Goal: Information Seeking & Learning: Learn about a topic

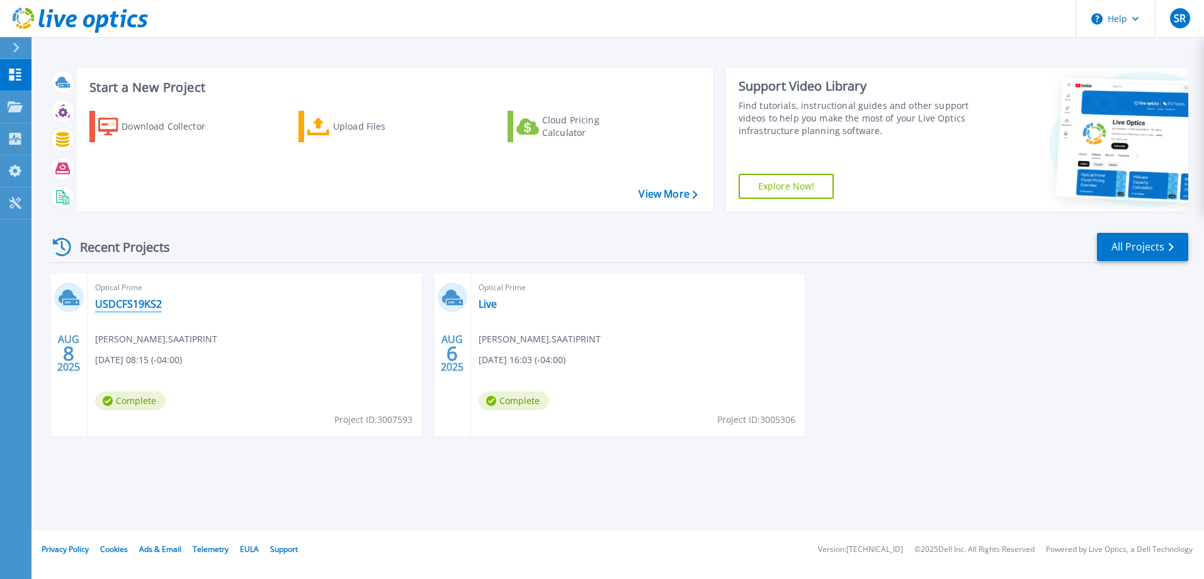
click at [131, 300] on link "USDCFS19KS2" at bounding box center [128, 304] width 67 height 13
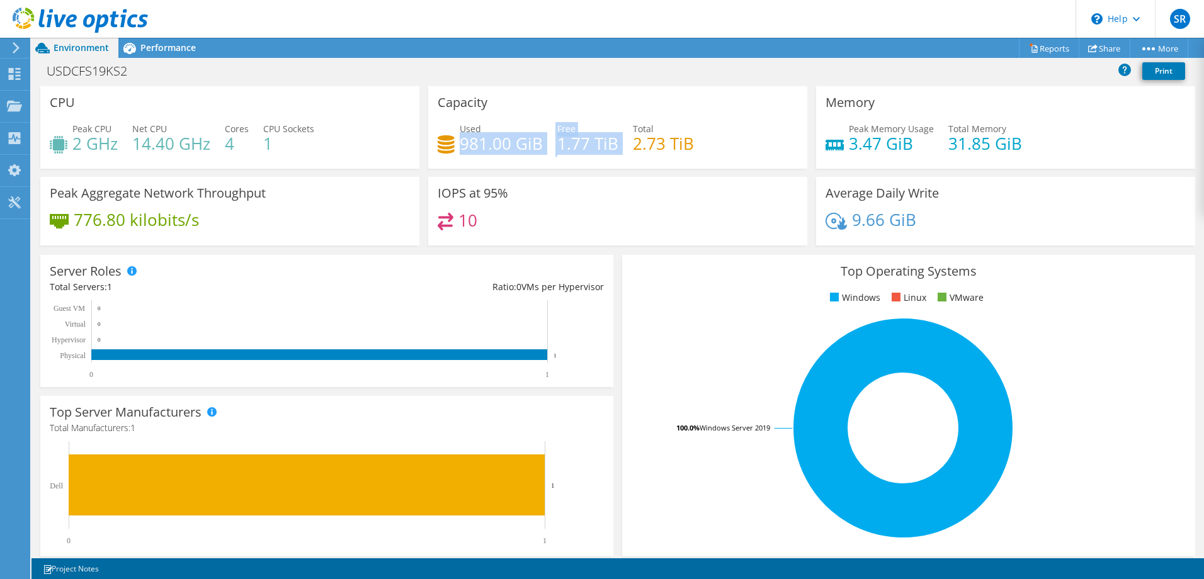
drag, startPoint x: 459, startPoint y: 144, endPoint x: 618, endPoint y: 149, distance: 158.8
click at [618, 149] on div "Used 981.00 GiB Free 1.77 TiB Total 2.73 TiB" at bounding box center [618, 142] width 360 height 41
click at [571, 148] on h4 "1.77 TiB" at bounding box center [587, 144] width 61 height 14
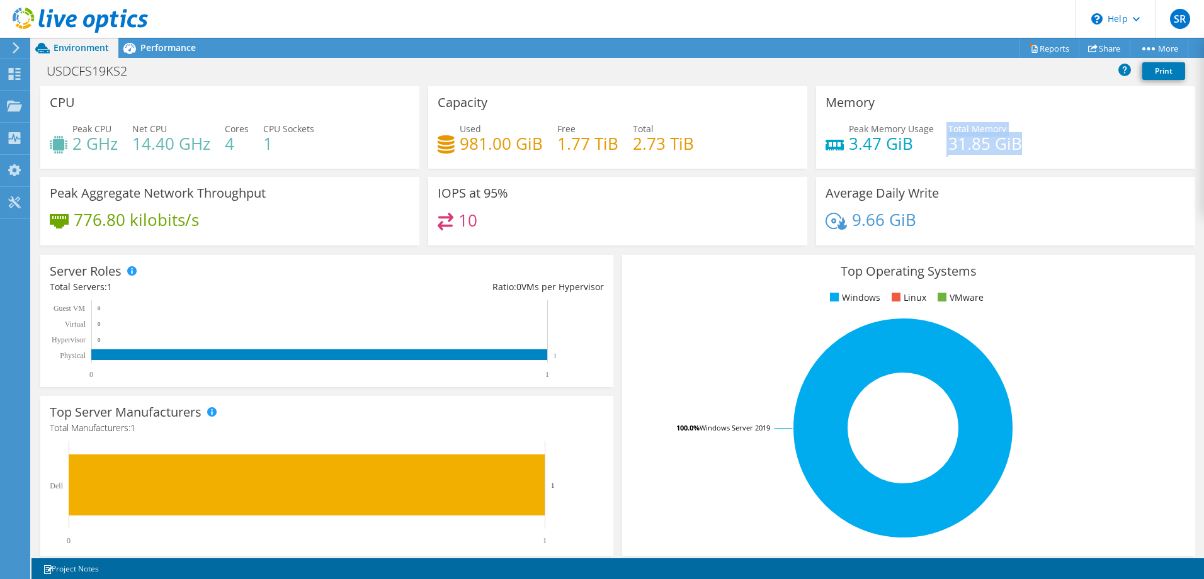
drag, startPoint x: 1028, startPoint y: 146, endPoint x: 906, endPoint y: 152, distance: 121.7
click at [906, 152] on div "Peak Memory Usage 3.47 GiB Total Memory 31.85 GiB" at bounding box center [1006, 142] width 360 height 41
drag, startPoint x: 906, startPoint y: 152, endPoint x: 948, endPoint y: 217, distance: 77.6
click at [948, 217] on div "9.66 GiB" at bounding box center [1006, 226] width 360 height 26
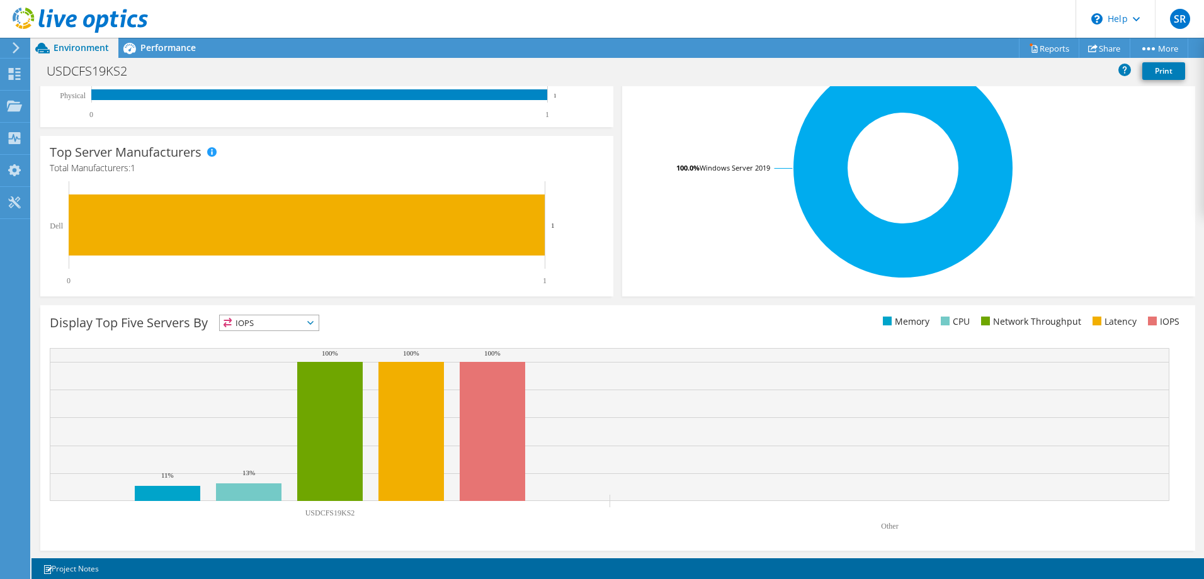
scroll to position [261, 0]
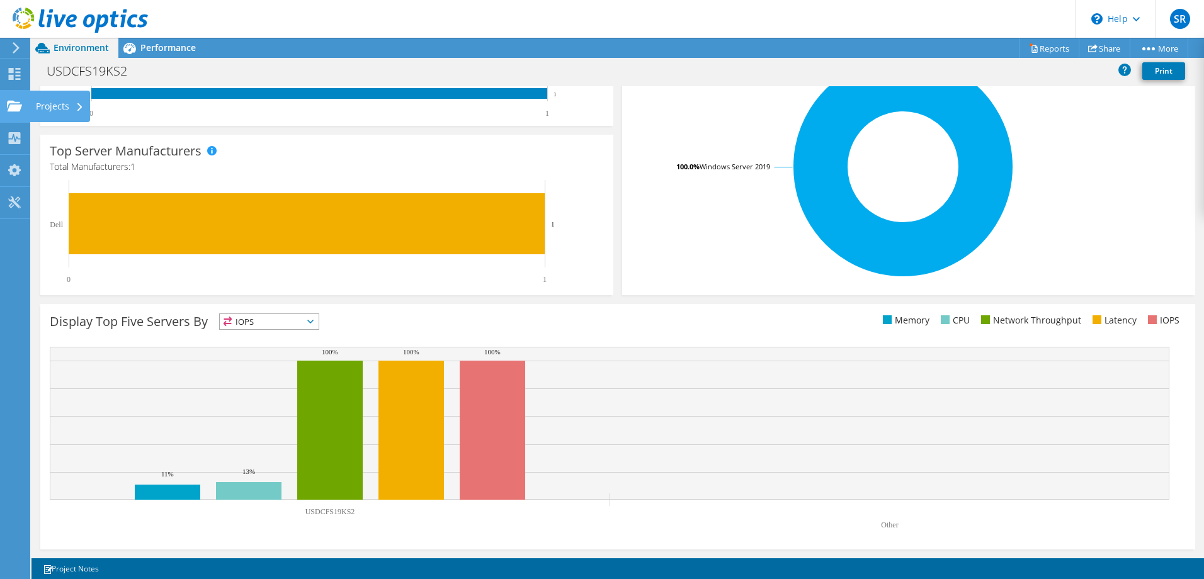
click at [15, 106] on icon at bounding box center [14, 106] width 15 height 12
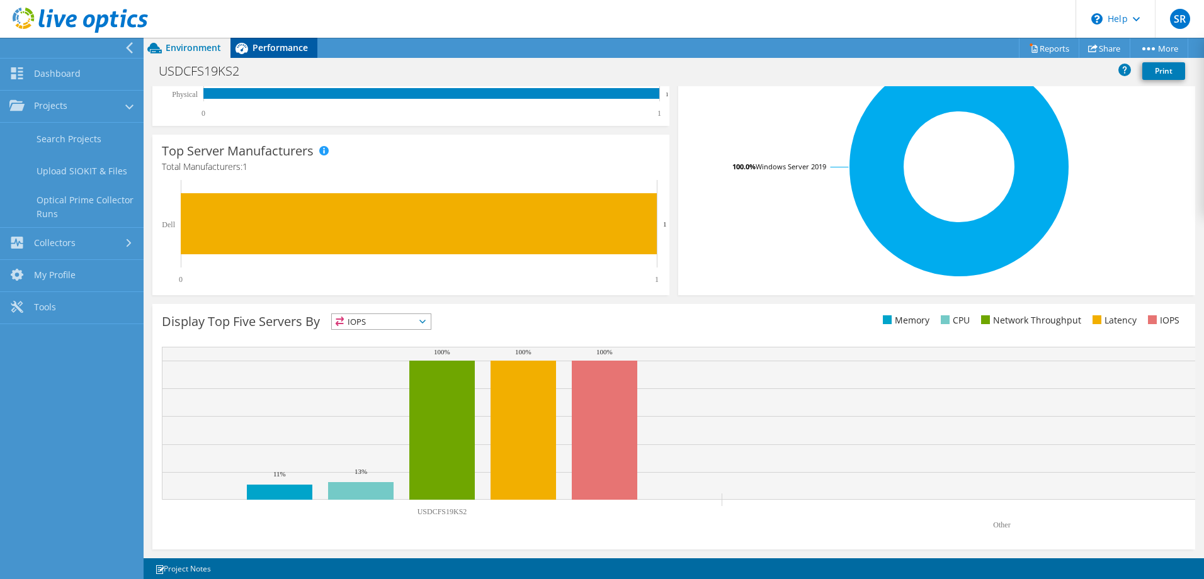
click at [294, 49] on span "Performance" at bounding box center [280, 48] width 55 height 12
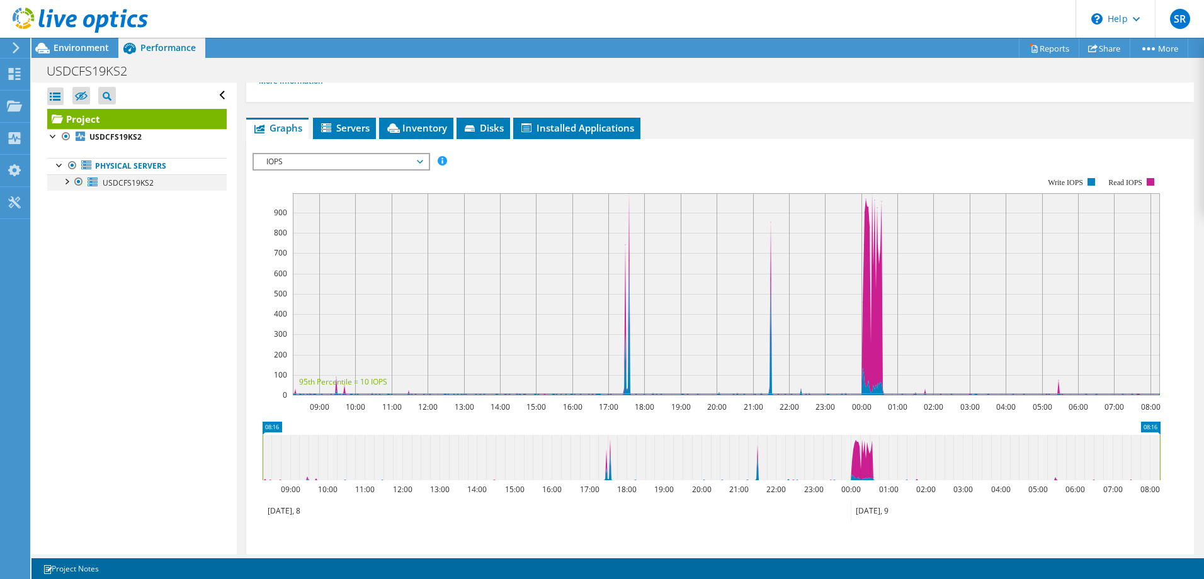
click at [65, 183] on div at bounding box center [66, 180] width 13 height 13
click at [73, 232] on div at bounding box center [72, 230] width 13 height 13
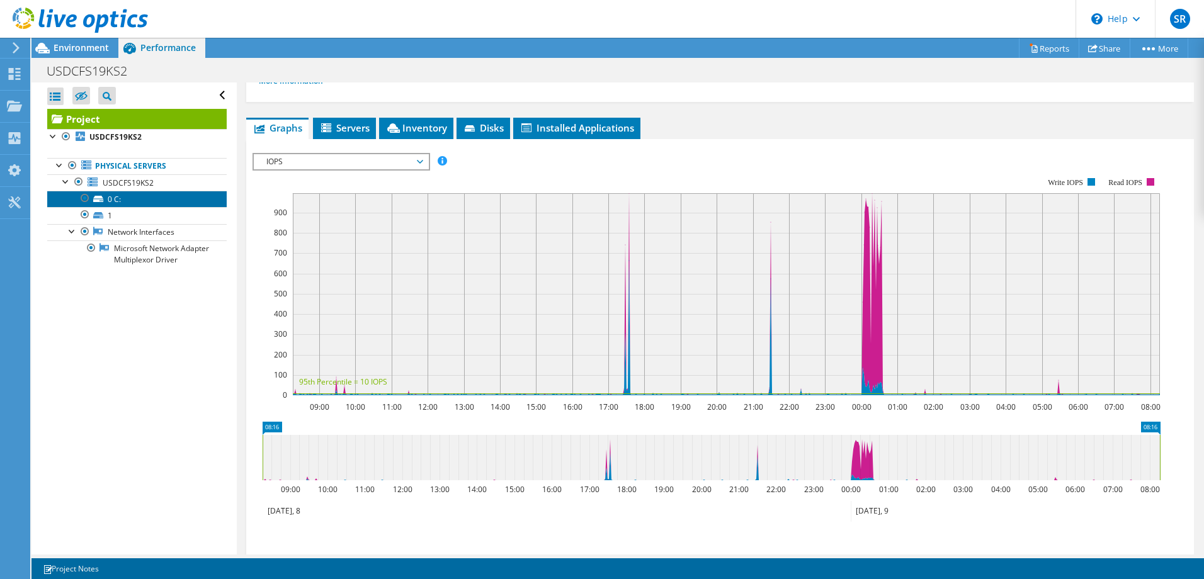
click at [105, 201] on link "0 C:" at bounding box center [137, 199] width 180 height 16
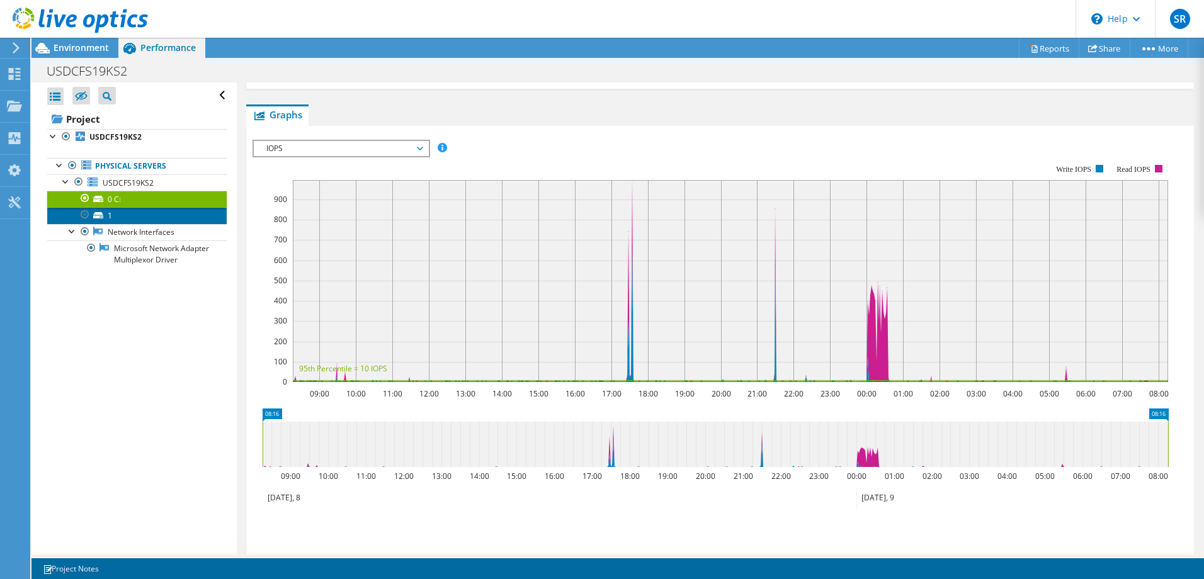
click at [118, 215] on link "1" at bounding box center [137, 215] width 180 height 16
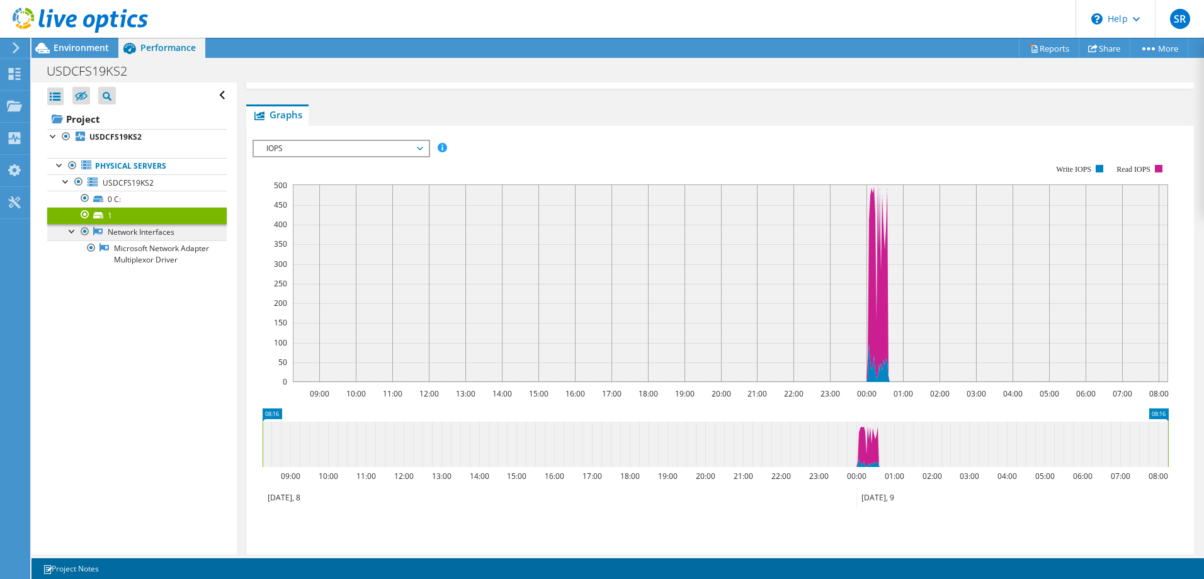
click at [139, 231] on link "Network Interfaces" at bounding box center [137, 232] width 180 height 16
click at [111, 202] on link "0 C:" at bounding box center [137, 199] width 180 height 16
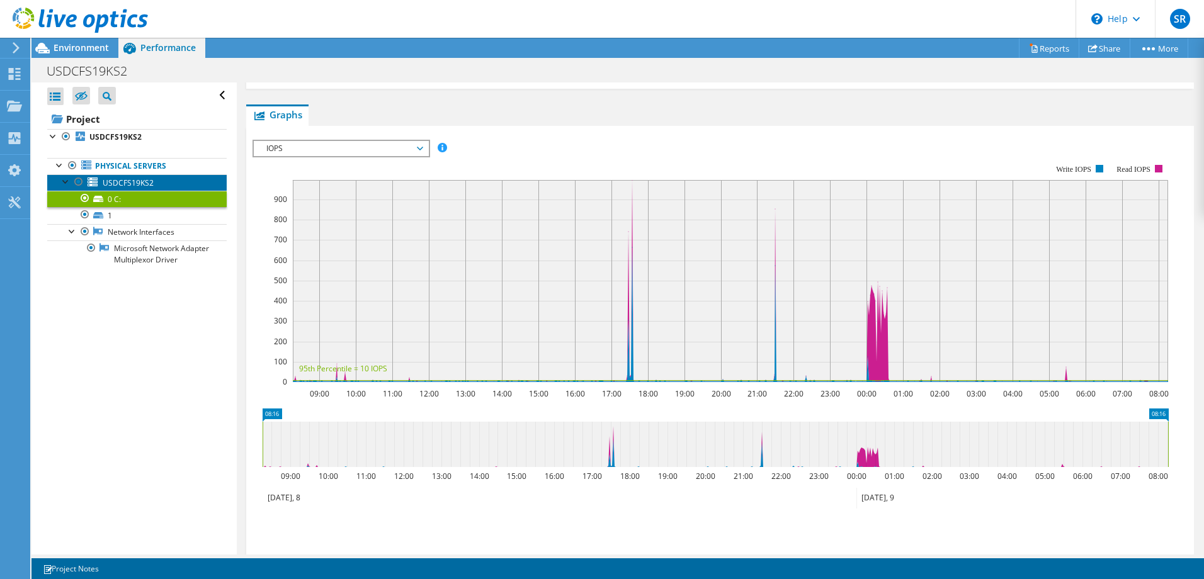
click at [114, 184] on span "USDCFS19KS2" at bounding box center [128, 183] width 51 height 11
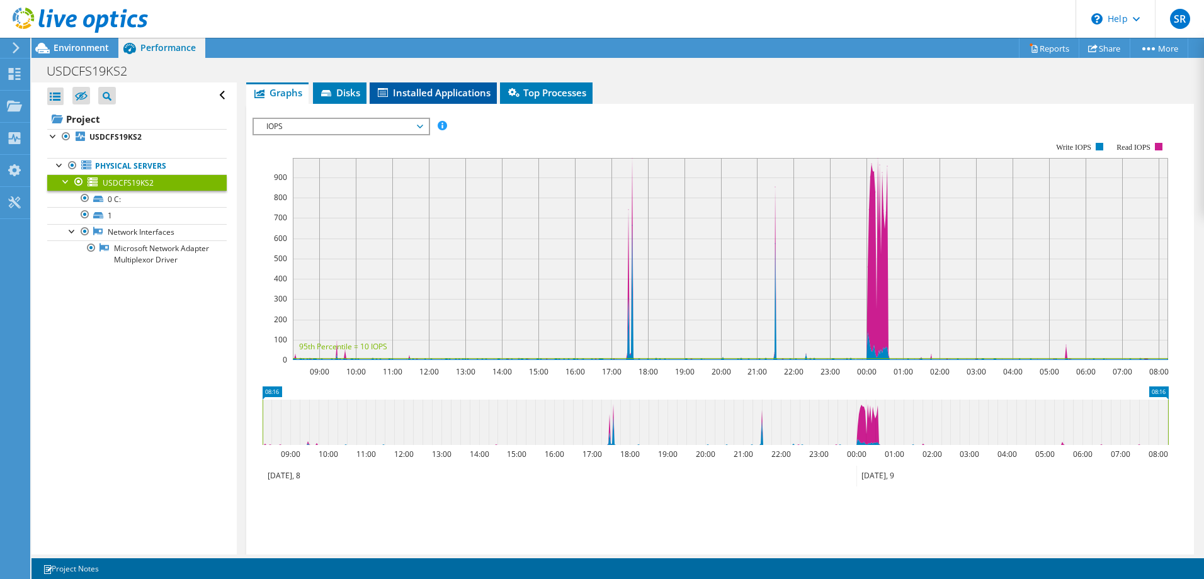
click at [437, 88] on span "Installed Applications" at bounding box center [433, 92] width 115 height 13
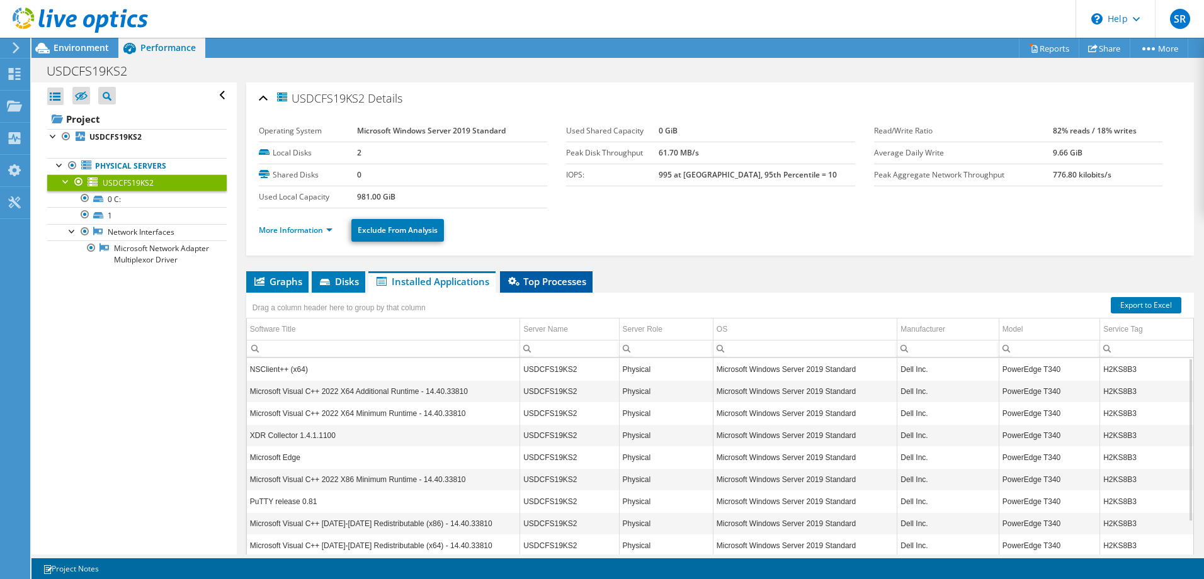
click at [546, 278] on span "Top Processes" at bounding box center [546, 281] width 80 height 13
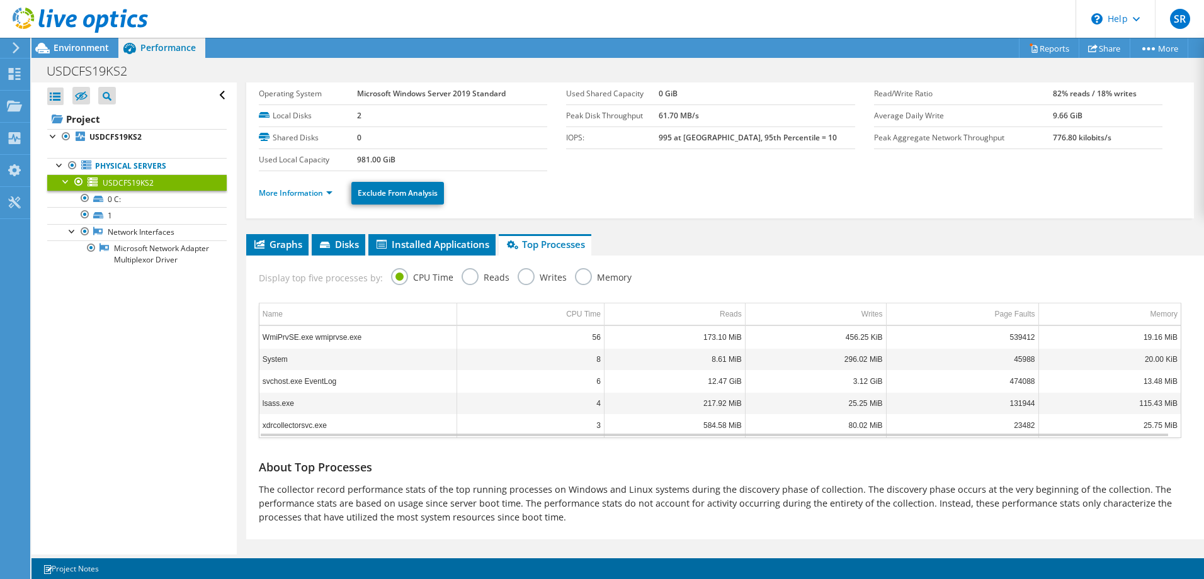
scroll to position [54, 0]
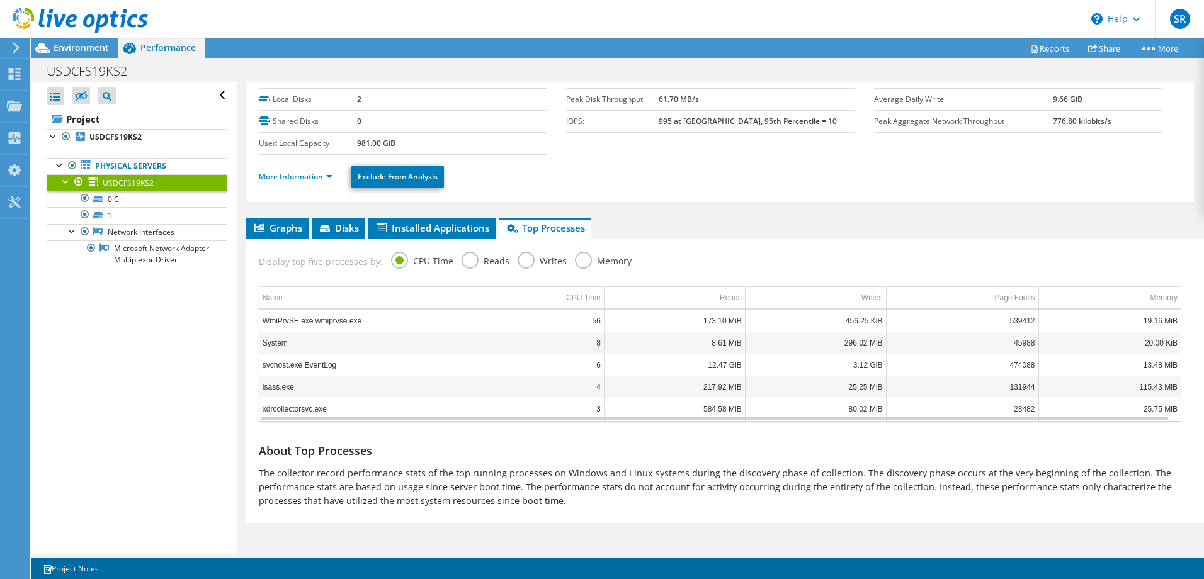
click at [282, 341] on td "System" at bounding box center [359, 343] width 198 height 22
click at [286, 322] on td "WmiPrvSE.exe wmiprvse.exe" at bounding box center [359, 321] width 198 height 22
drag, startPoint x: 258, startPoint y: 322, endPoint x: 414, endPoint y: 325, distance: 156.2
click at [414, 325] on div "Name CPU Time Reads Writes Page Faults Memory WmiPrvSE.exe wmiprvse.exe 56 173.…" at bounding box center [720, 354] width 923 height 135
drag, startPoint x: 413, startPoint y: 325, endPoint x: 333, endPoint y: 321, distance: 80.7
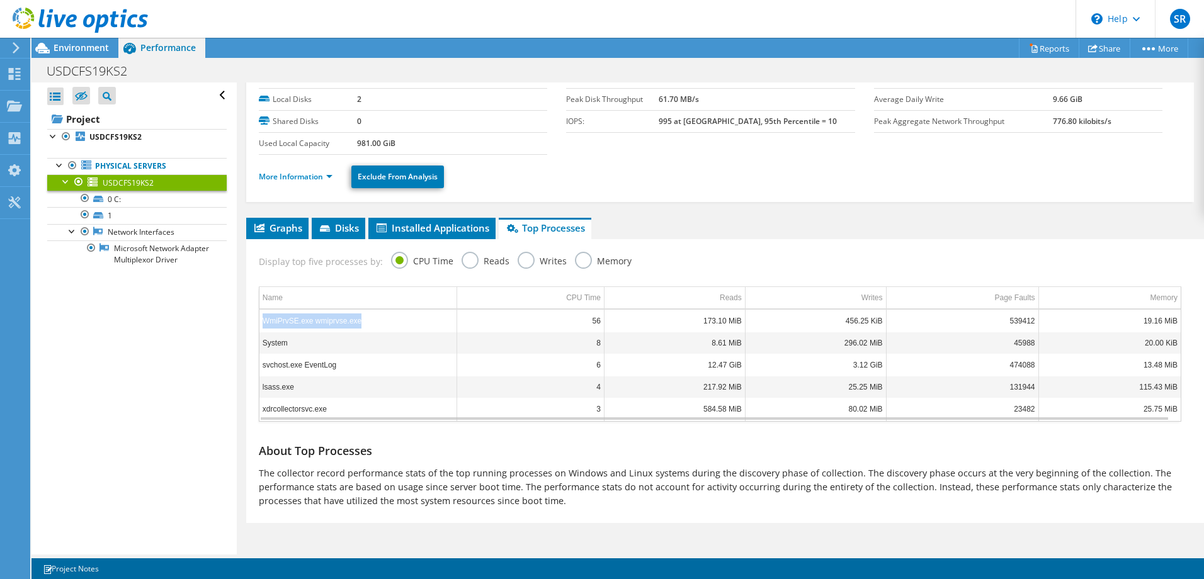
copy div "Name CPU Time Reads Writes Page Faults Memory WmiPrvSE.exe wmiprvse.exe"
